Goal: Complete application form

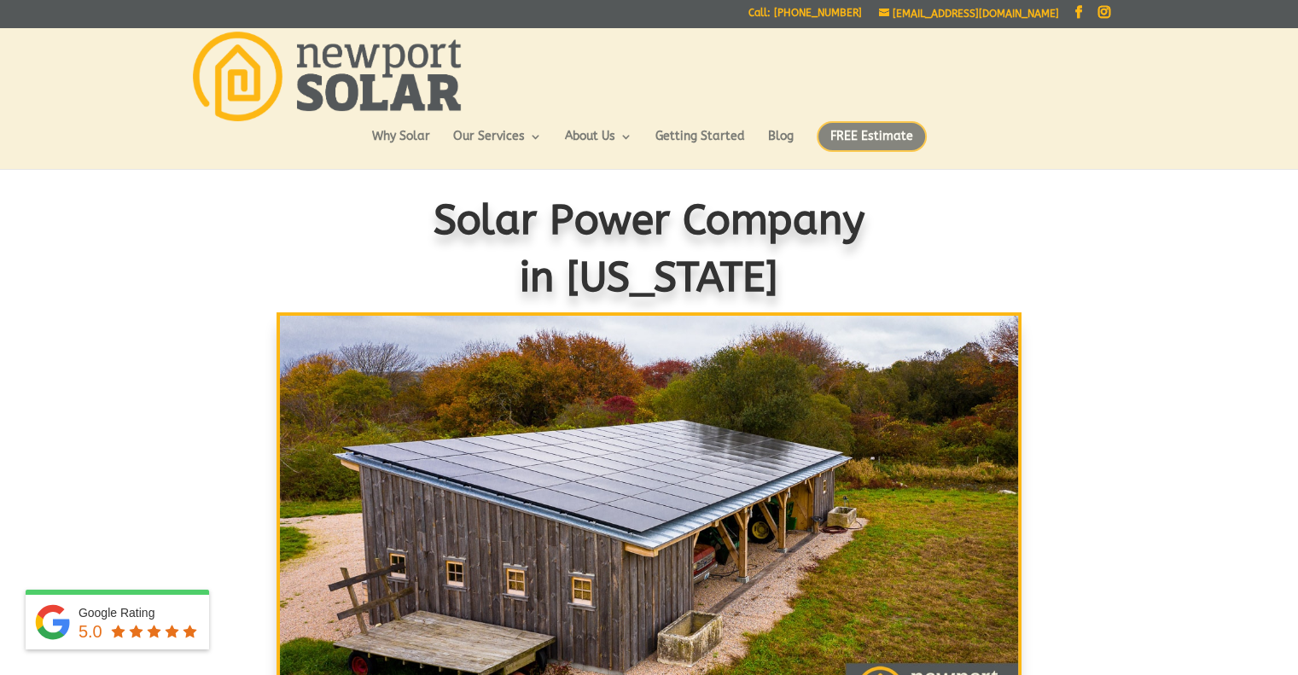
click at [858, 136] on span "FREE Estimate" at bounding box center [872, 136] width 110 height 31
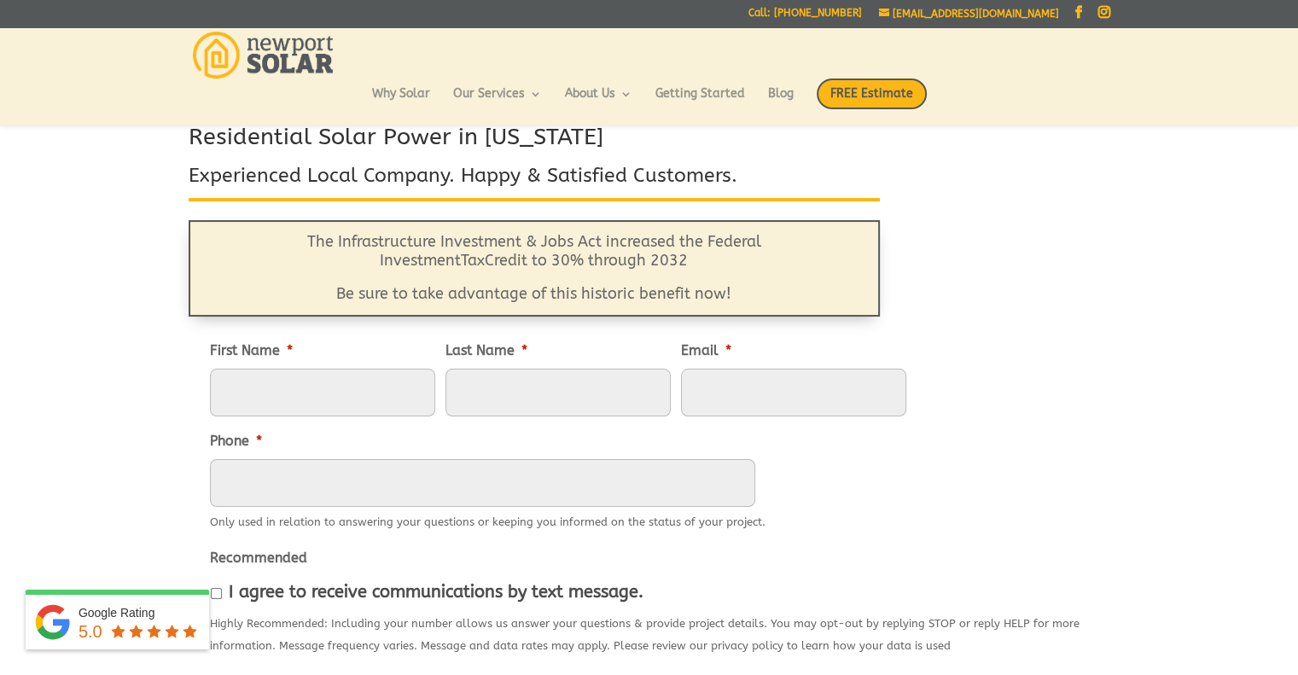
scroll to position [69, 0]
click at [322, 393] on input "First Name *" at bounding box center [322, 392] width 225 height 48
type input "[PERSON_NAME]"
type input "Knights"
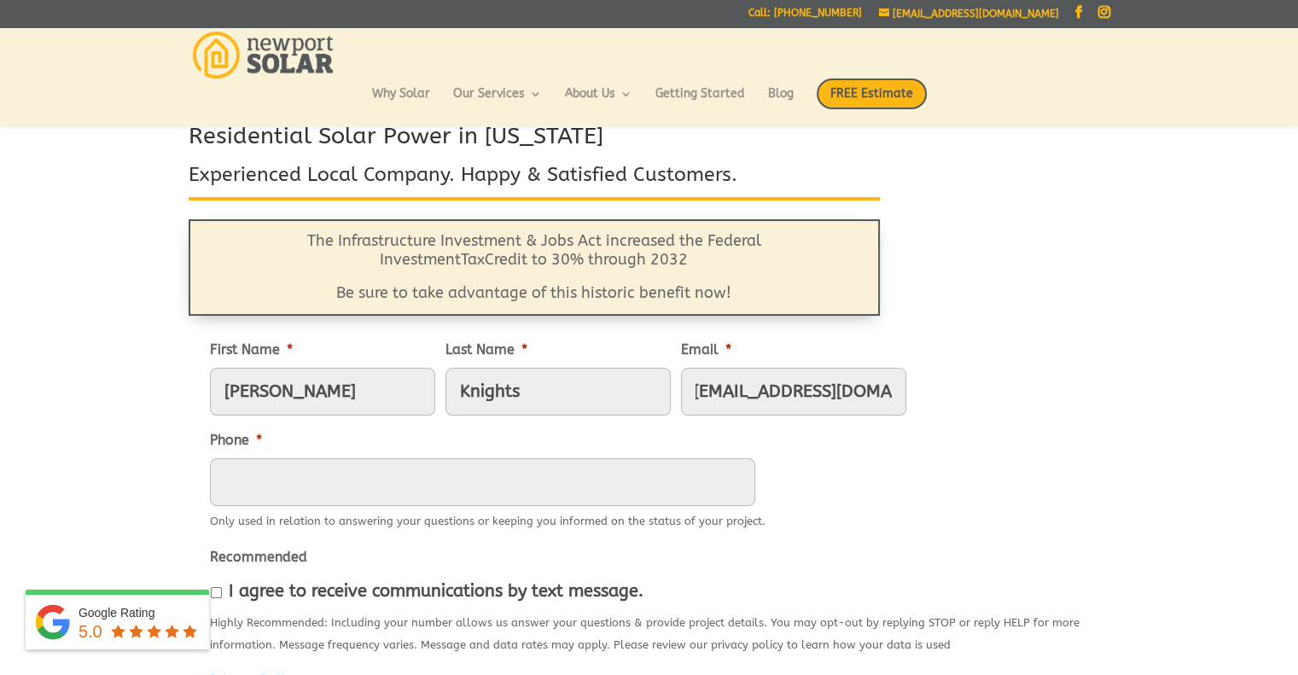
type input "[EMAIL_ADDRESS][DOMAIN_NAME]"
type input "[PHONE_NUMBER]"
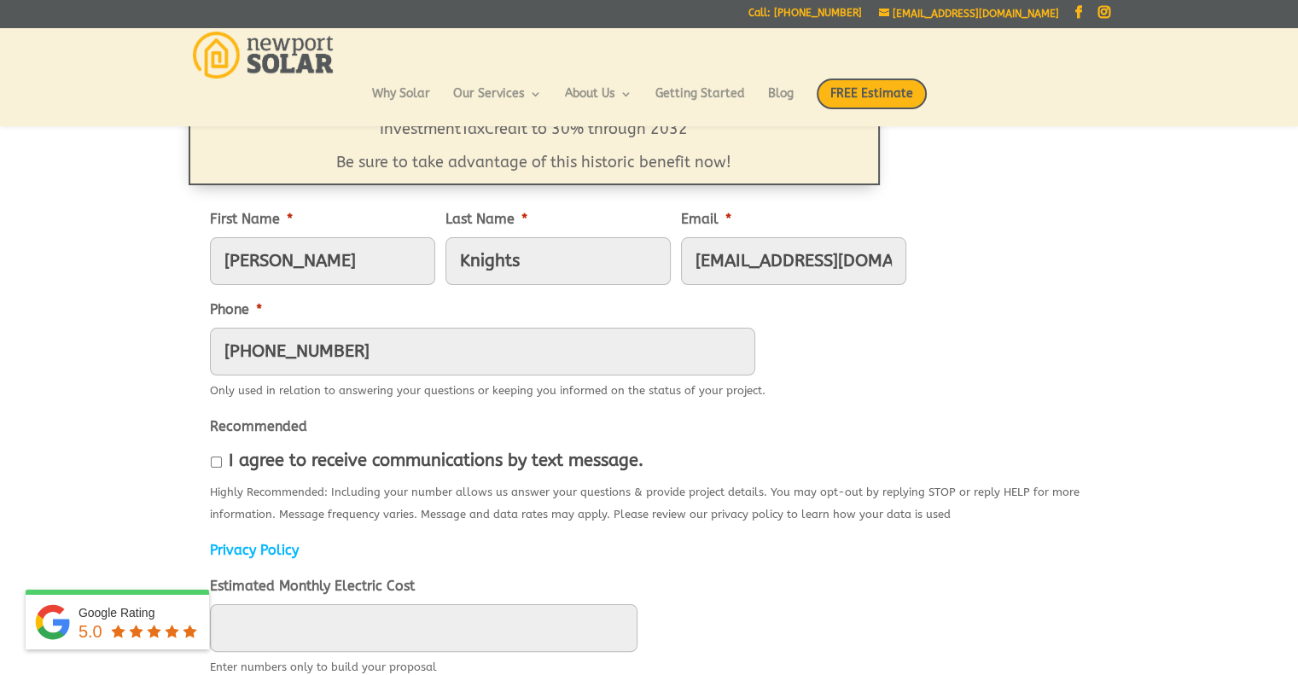
scroll to position [207, 0]
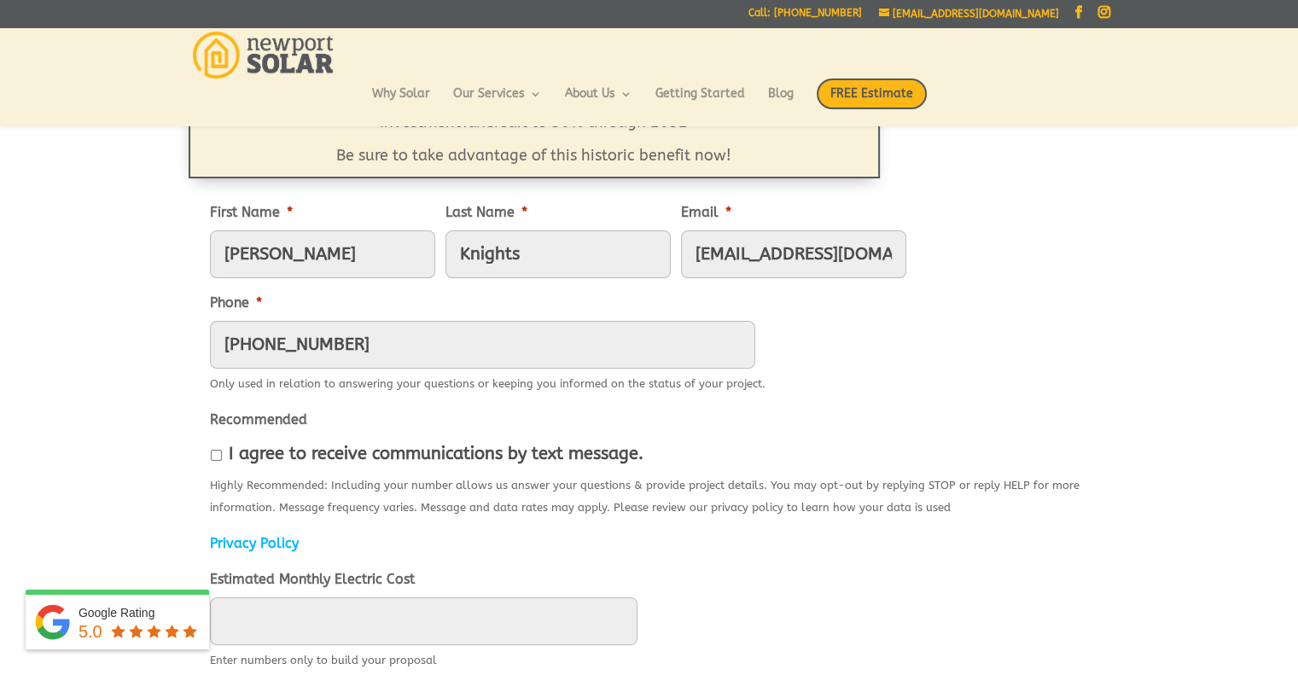
click at [213, 457] on input "I agree to receive communications by text message." at bounding box center [216, 455] width 11 height 11
checkbox input "true"
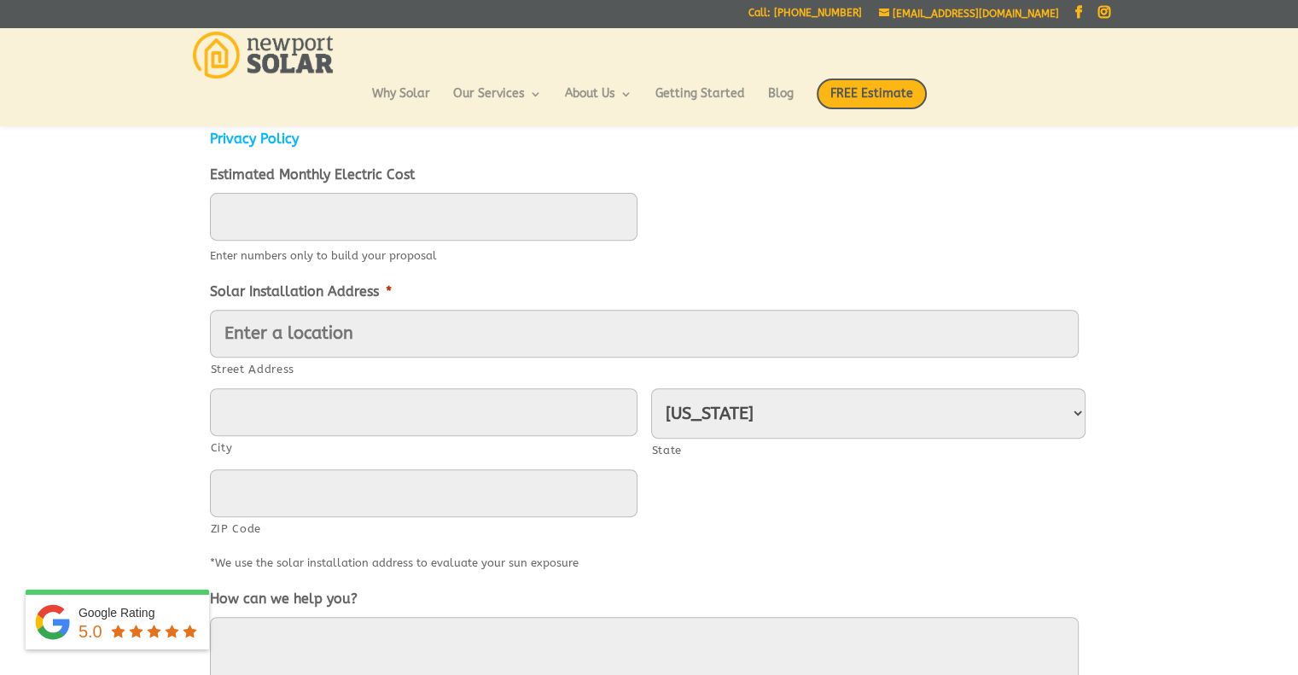
scroll to position [618, 0]
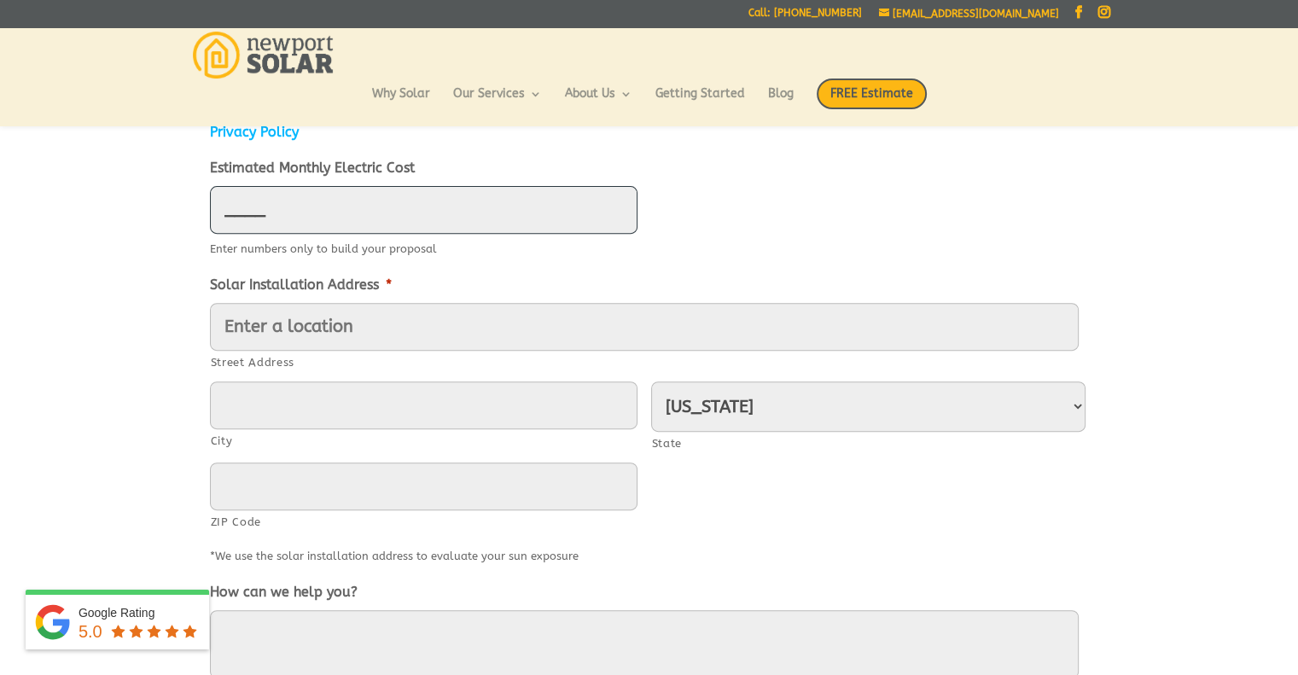
click at [324, 209] on input "____" at bounding box center [424, 210] width 428 height 48
type input "85"
click at [908, 291] on li "Solar Installation Address * Street Address City [US_STATE] [US_STATE] [US_STAT…" at bounding box center [649, 421] width 879 height 294
click at [401, 329] on input "Street Address" at bounding box center [644, 327] width 869 height 48
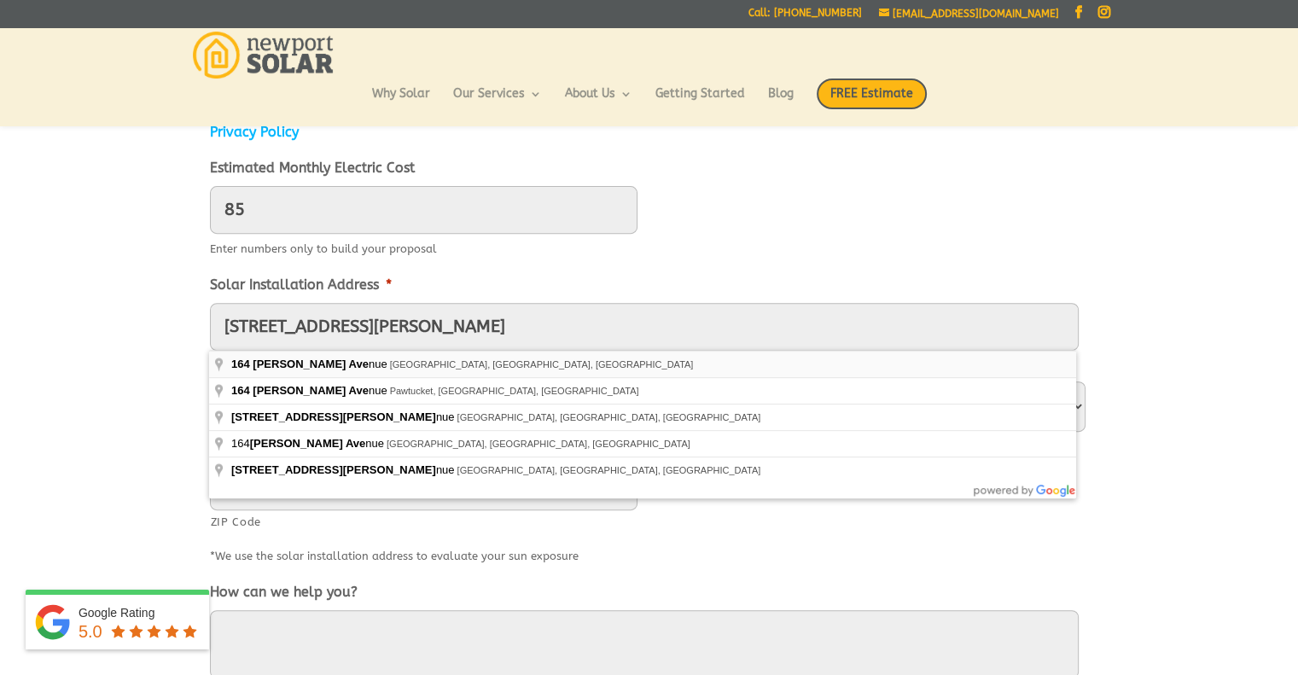
type input "[STREET_ADDRESS][PERSON_NAME]"
type input "[GEOGRAPHIC_DATA]"
type input "02879"
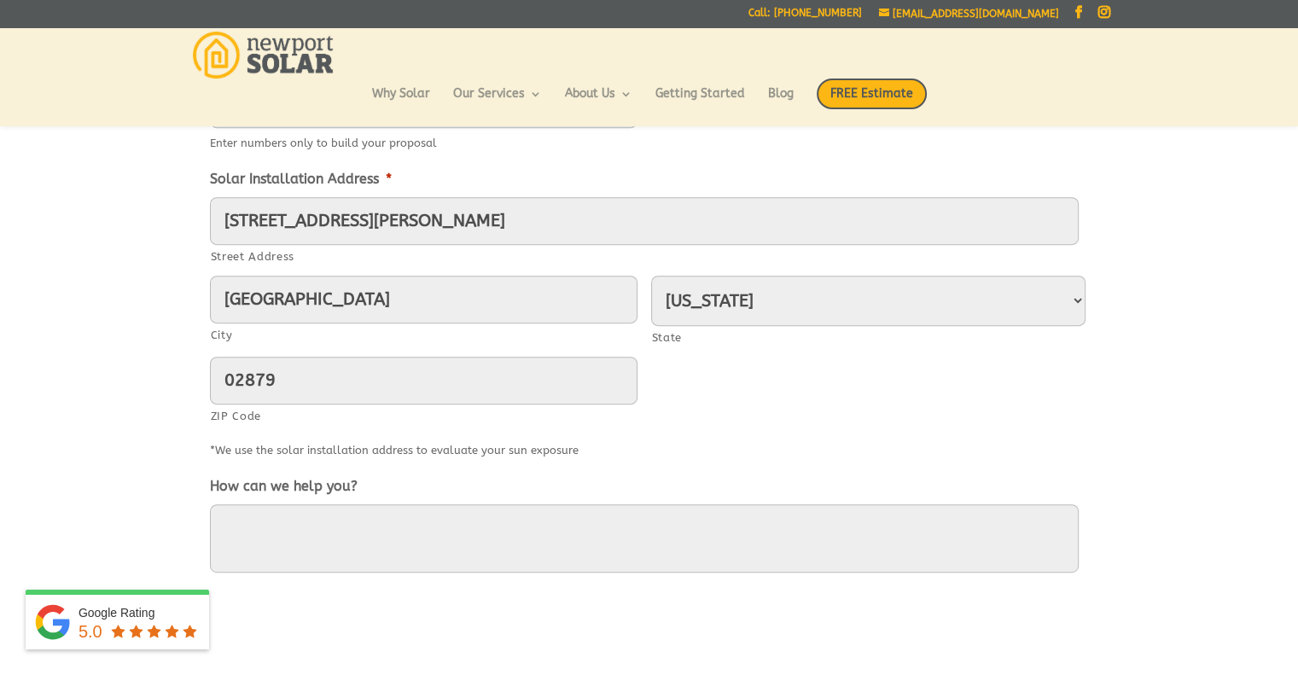
scroll to position [741, 0]
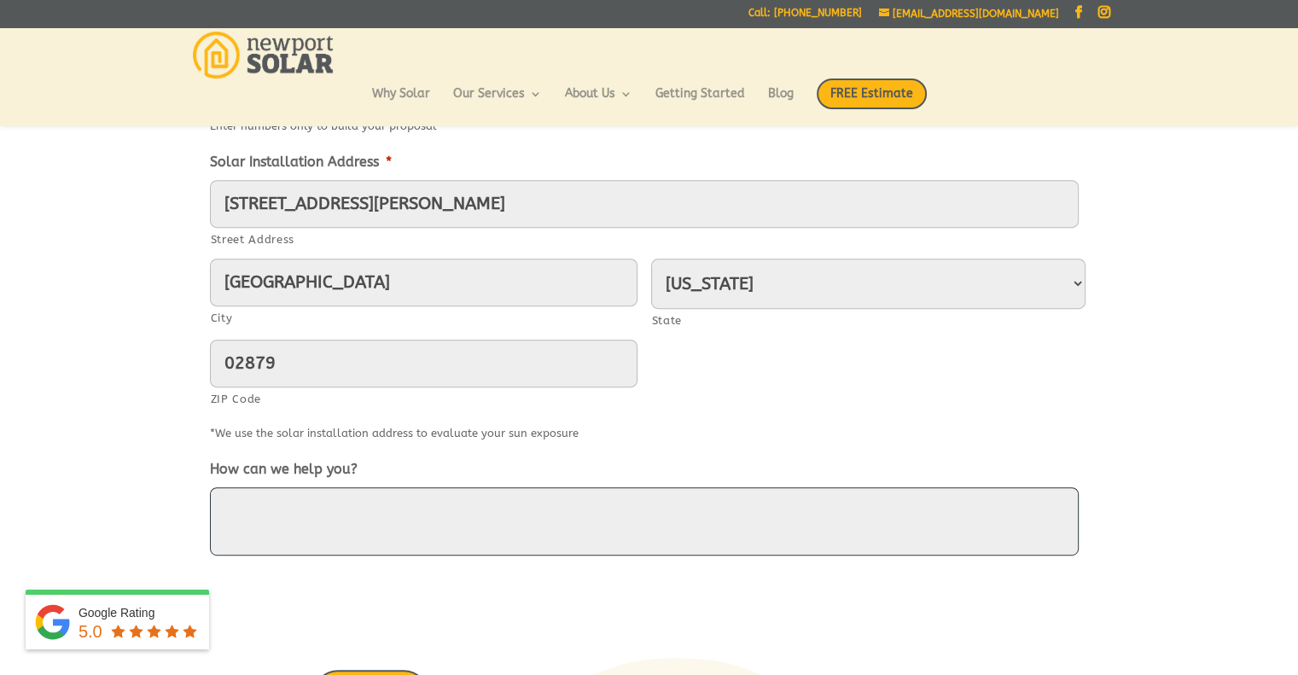
click at [307, 518] on textarea "How can we help you?" at bounding box center [644, 521] width 869 height 68
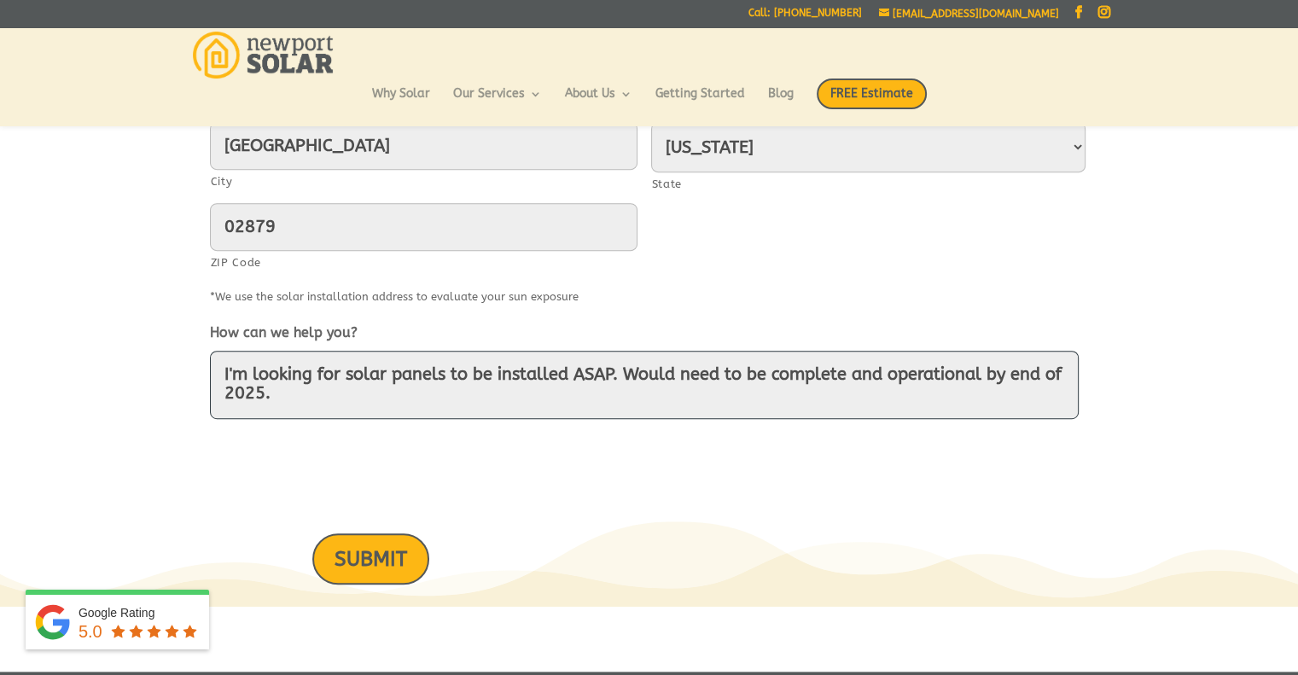
scroll to position [878, 0]
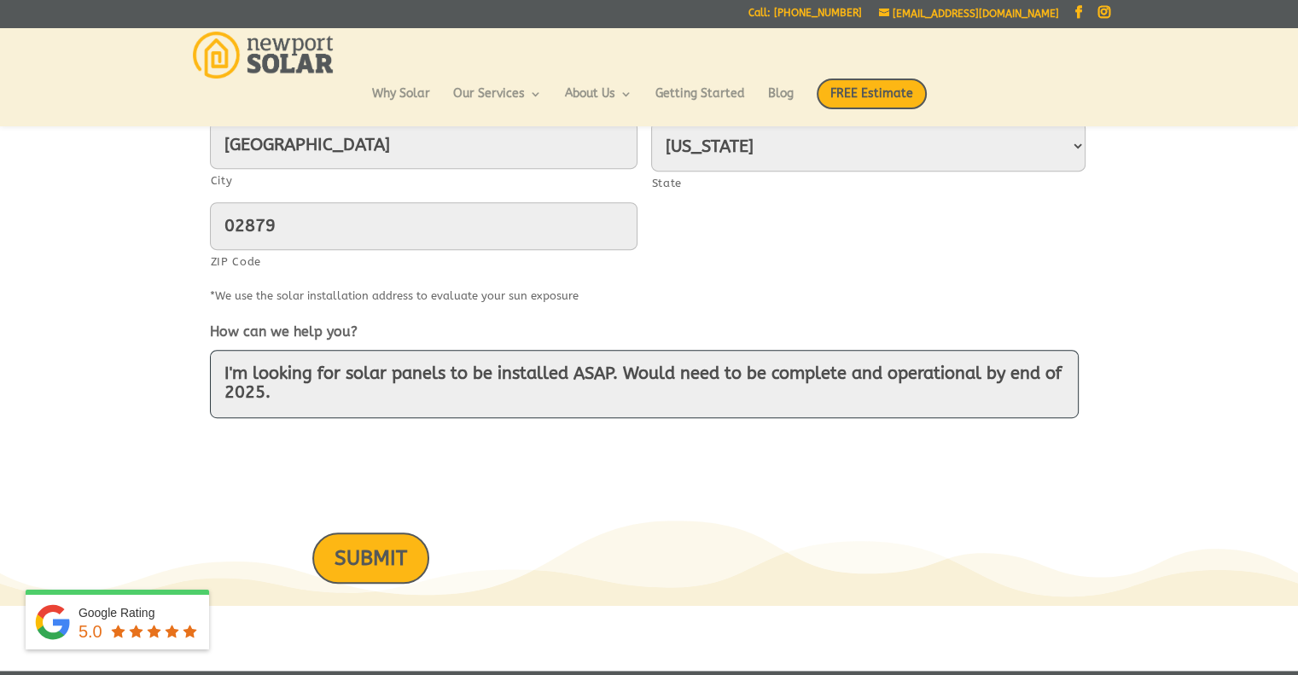
type textarea "I'm looking for solar panels to be installed ASAP. Would need to be complete an…"
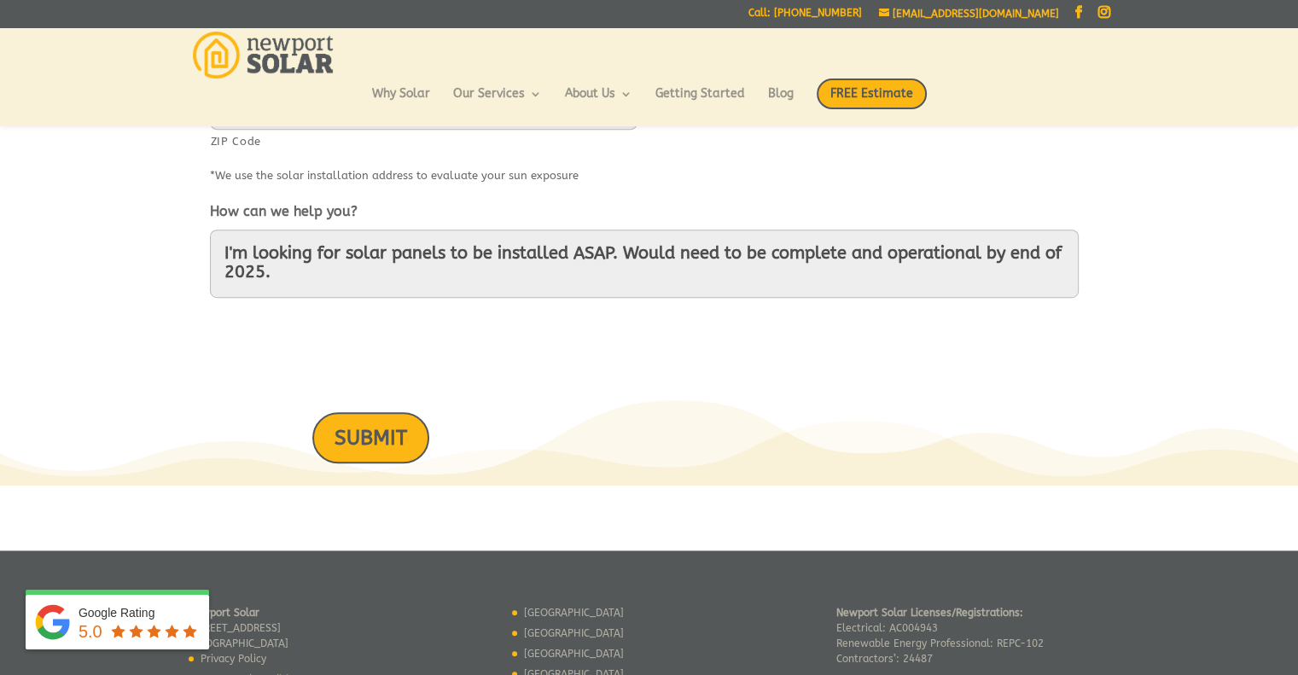
scroll to position [1015, 0]
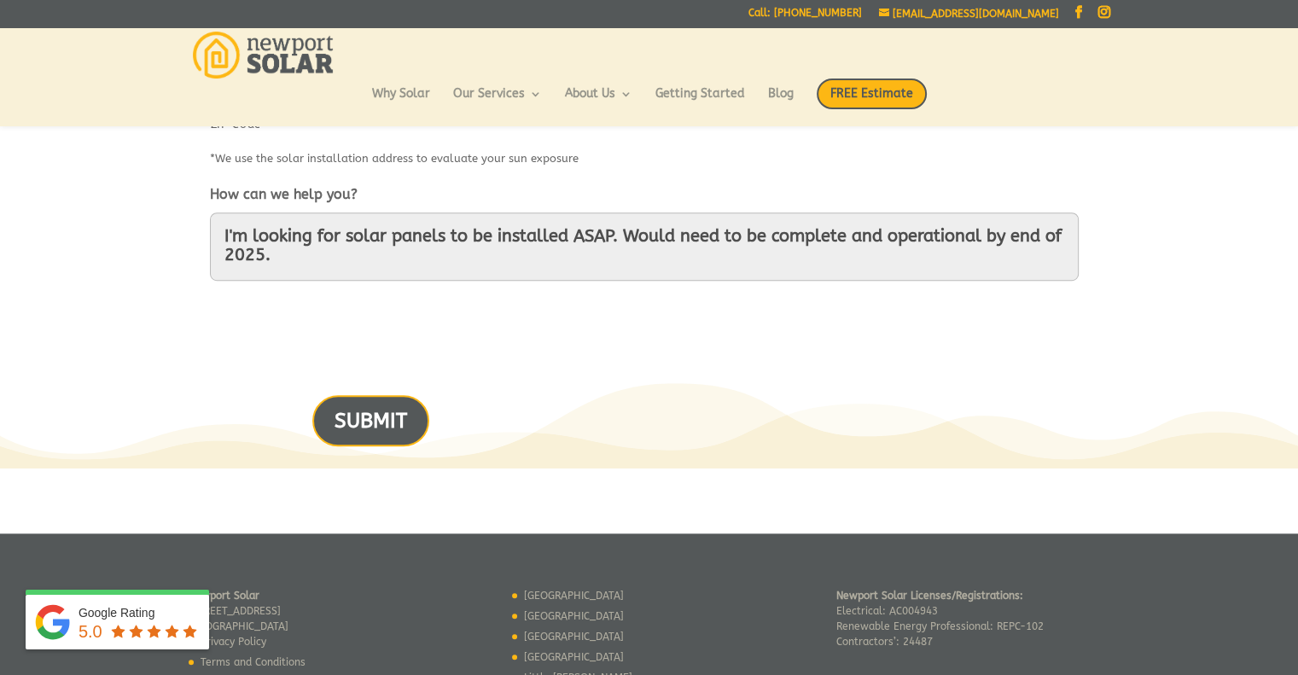
click at [387, 428] on input "SUBMIT" at bounding box center [370, 420] width 117 height 50
